Goal: Task Accomplishment & Management: Complete application form

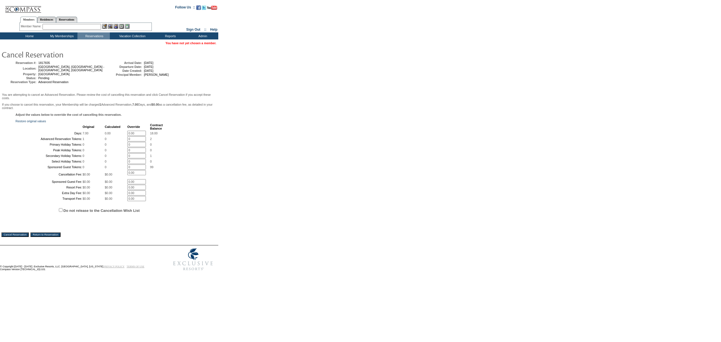
click at [94, 218] on span "Do not release to the Cancellation Wish List" at bounding box center [115, 210] width 201 height 17
click at [96, 218] on span "Do not release to the Cancellation Wish List" at bounding box center [115, 210] width 201 height 17
click at [97, 213] on label "Do not release to the Cancellation Wish List" at bounding box center [101, 210] width 76 height 4
click at [62, 212] on input "Do not release to the Cancellation Wish List" at bounding box center [61, 210] width 4 height 4
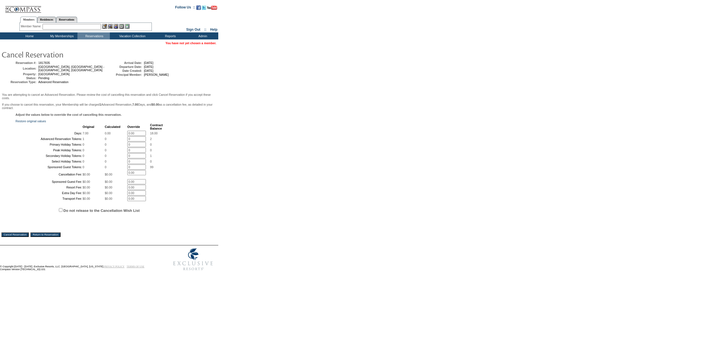
checkbox input "true"
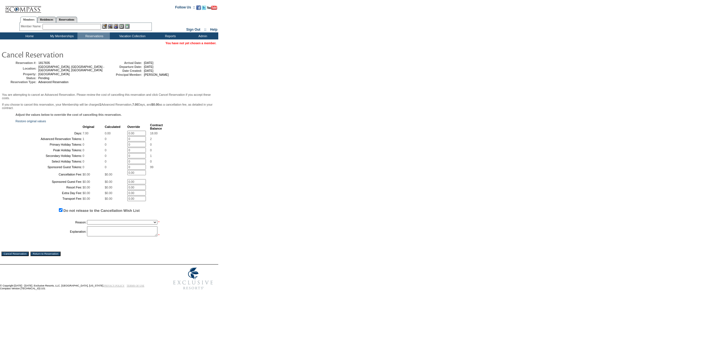
click at [93, 224] on select "Creating Continuous Stay Days Booked After Cancellation Experiential / Hotel / …" at bounding box center [122, 222] width 70 height 5
click at [87, 224] on select "Creating Continuous Stay Days Booked After Cancellation Experiential / Hotel / …" at bounding box center [122, 222] width 70 height 5
click at [105, 147] on td "0" at bounding box center [116, 144] width 22 height 5
click at [105, 224] on select "Creating Continuous Stay Days Booked After Cancellation Experiential / Hotel / …" at bounding box center [122, 222] width 70 height 5
select select "1030"
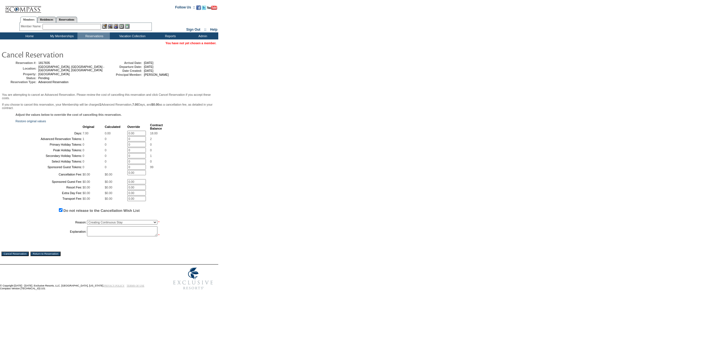
click at [87, 224] on select "Creating Continuous Stay Days Booked After Cancellation Experiential / Hotel / …" at bounding box center [122, 222] width 70 height 5
click at [107, 236] on textarea at bounding box center [122, 231] width 70 height 10
type textarea "JW"
click at [20, 256] on input "Cancel Reservation" at bounding box center [14, 253] width 27 height 5
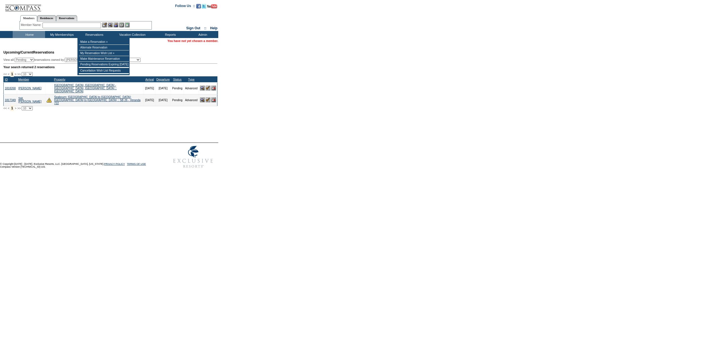
click at [90, 26] on input "text" at bounding box center [72, 26] width 59 height 6
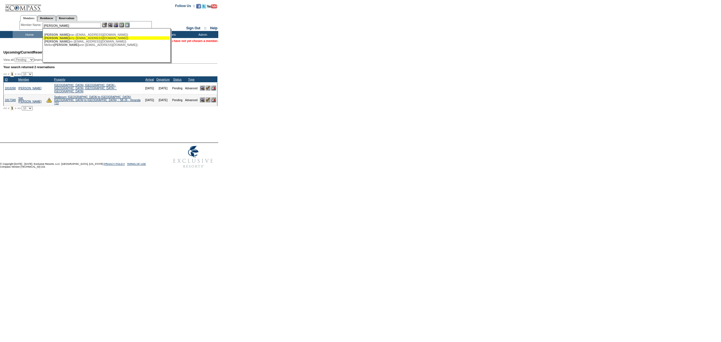
click at [81, 37] on div "[PERSON_NAME] ([EMAIL_ADDRESS][DOMAIN_NAME])" at bounding box center [106, 37] width 124 height 3
type input "[PERSON_NAME] ([EMAIL_ADDRESS][DOMAIN_NAME])"
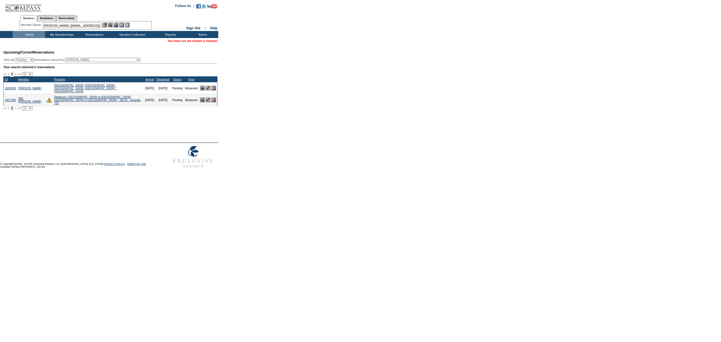
click at [118, 25] on img at bounding box center [115, 25] width 5 height 5
click at [113, 26] on img at bounding box center [110, 25] width 5 height 5
